Goal: Task Accomplishment & Management: Manage account settings

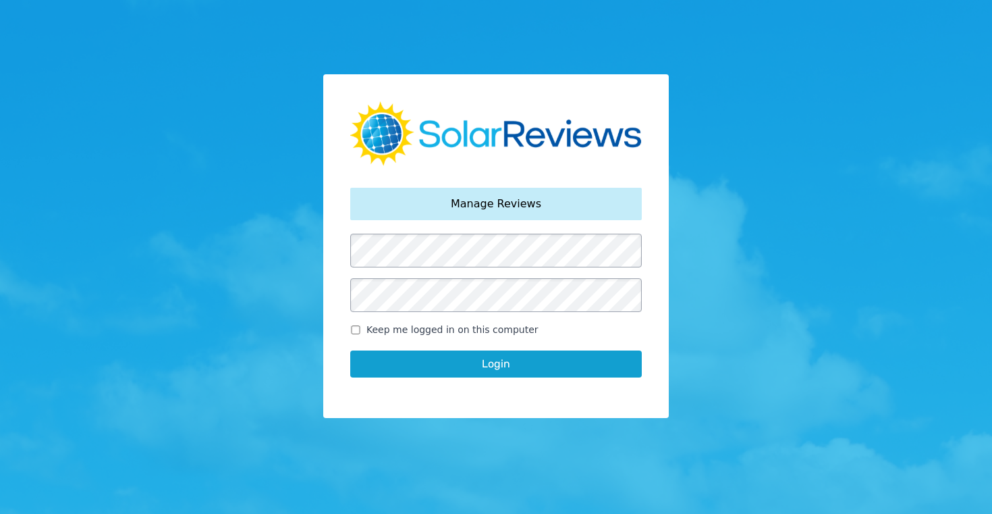
click at [353, 328] on input "Keep me logged in on this computer" at bounding box center [355, 329] width 11 height 9
checkbox input "true"
click at [474, 367] on button "Login" at bounding box center [496, 363] width 292 height 27
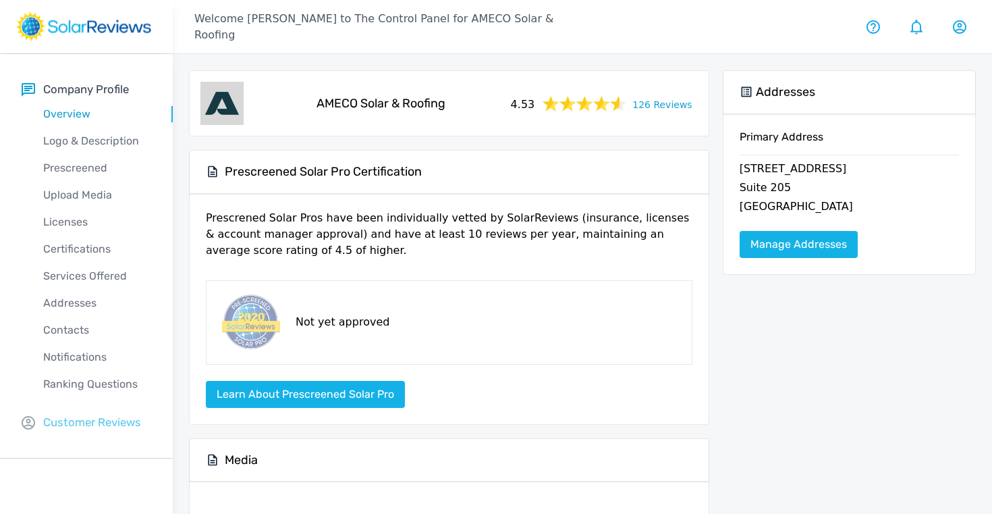
click at [77, 421] on p "Customer Reviews" at bounding box center [92, 422] width 98 height 17
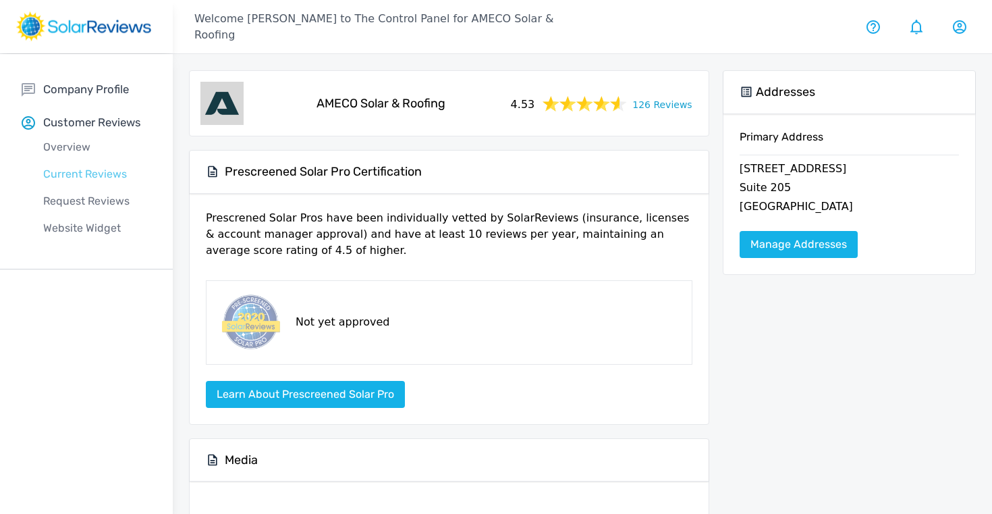
click at [82, 178] on p "Current Reviews" at bounding box center [97, 174] width 151 height 16
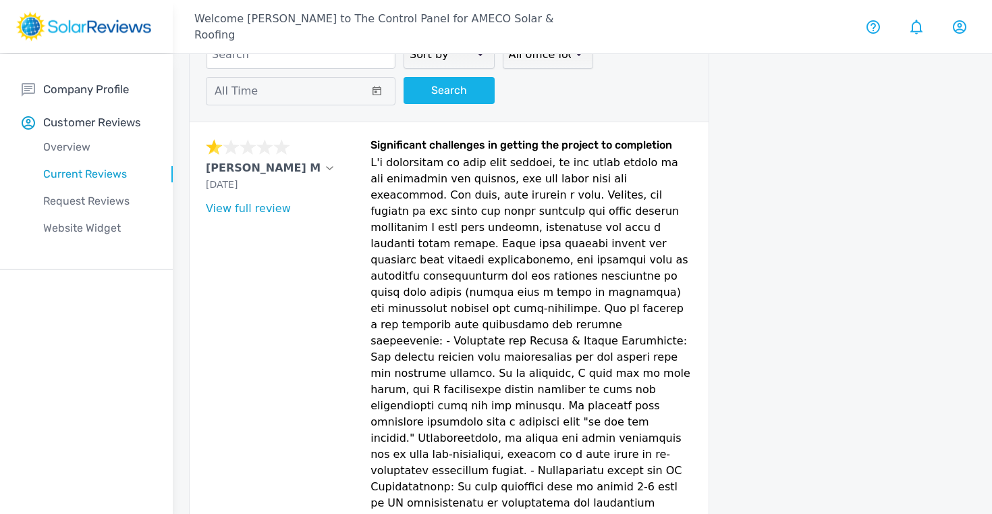
scroll to position [64, 0]
